Goal: Check status: Check status

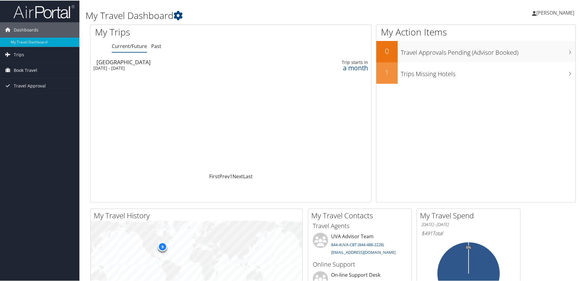
click at [87, 196] on div "My Trips Current/Future Past Loading... [GEOGRAPHIC_DATA] [DATE] - [DATE] Trip …" at bounding box center [333, 116] width 495 height 184
click at [27, 54] on link "Trips" at bounding box center [39, 53] width 79 height 15
click at [23, 66] on link "Current/Future Trips" at bounding box center [39, 66] width 79 height 9
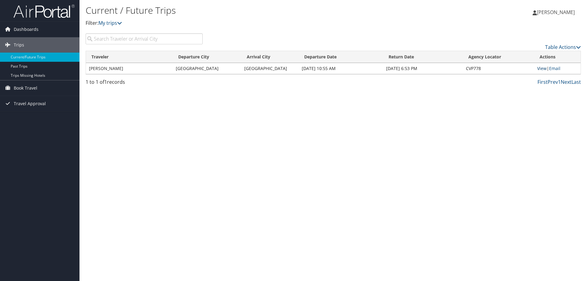
click at [539, 68] on link "View" at bounding box center [541, 68] width 9 height 6
